Goal: Task Accomplishment & Management: Manage account settings

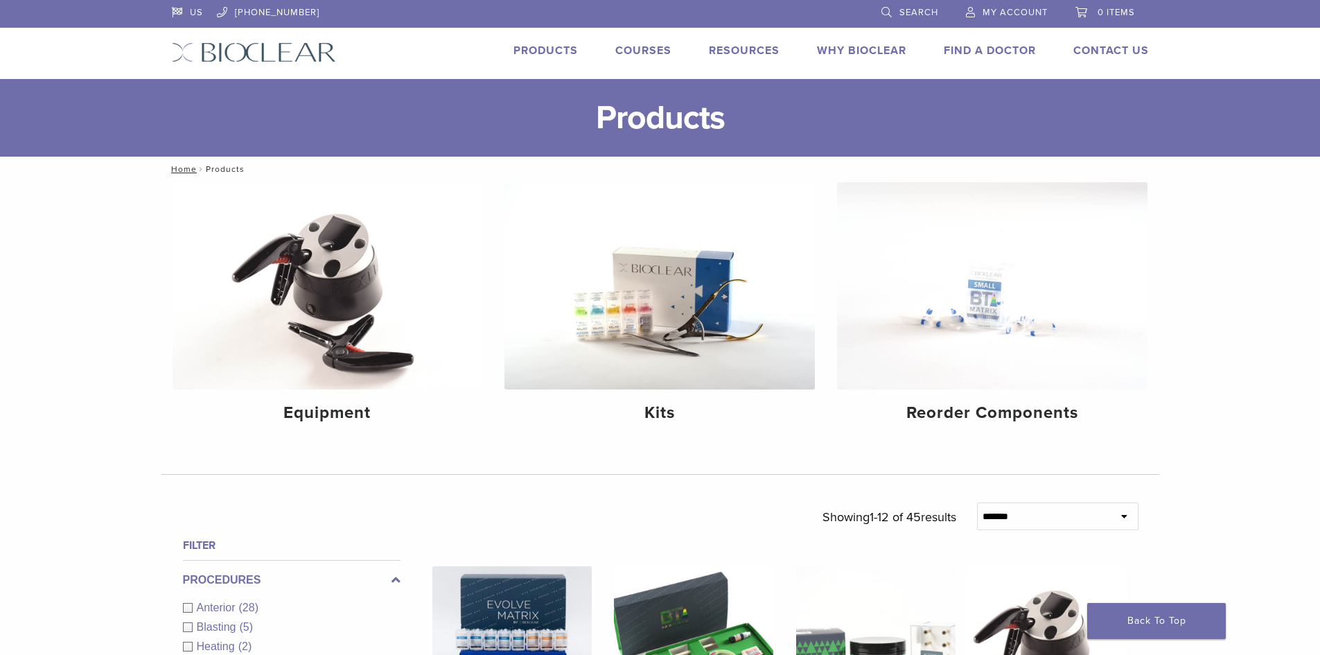
click at [1022, 14] on span "My Account" at bounding box center [1015, 12] width 65 height 11
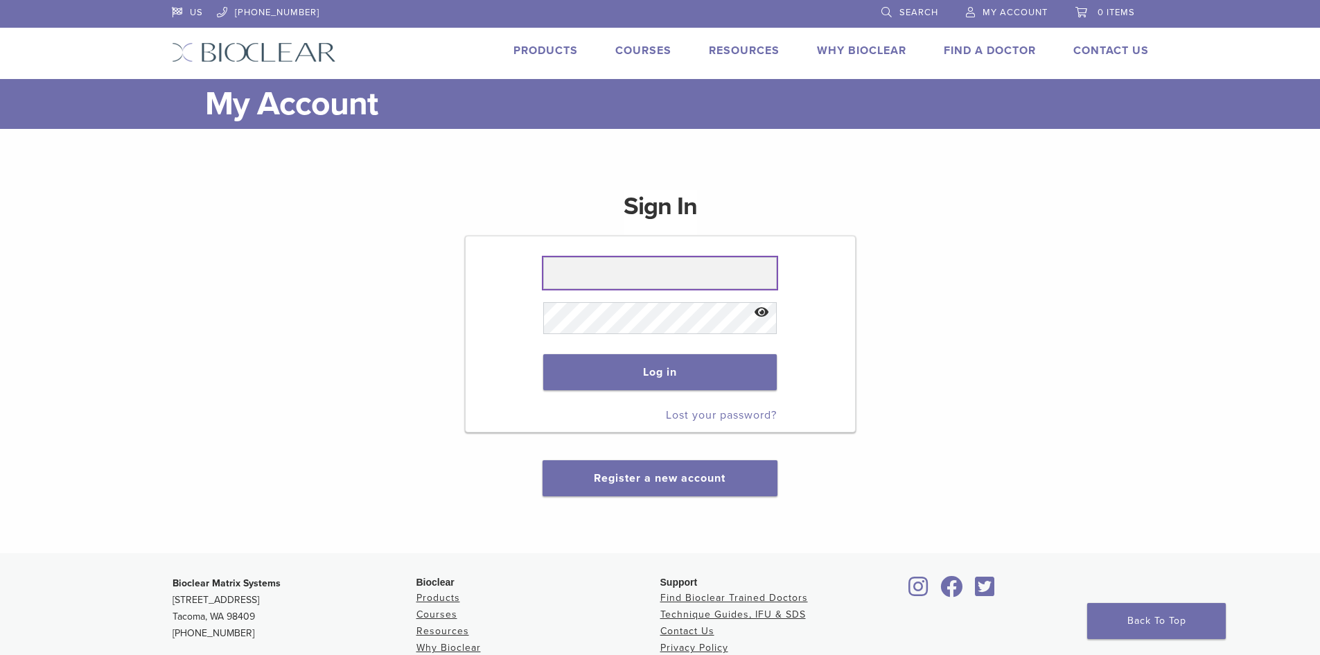
click at [656, 276] on input "text" at bounding box center [660, 273] width 234 height 32
click at [1066, 313] on div "Sign In Log in Lost your password? Register a new account" at bounding box center [660, 334] width 977 height 323
click at [965, 3] on li "My Account" at bounding box center [1006, 13] width 109 height 26
click at [976, 8] on link "My Account" at bounding box center [1007, 10] width 82 height 21
